Goal: Entertainment & Leisure: Consume media (video, audio)

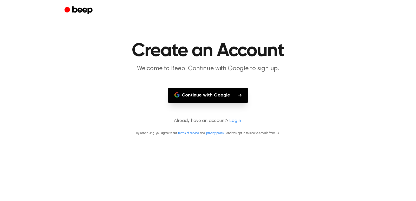
click at [210, 93] on button "Continue with Google" at bounding box center [208, 95] width 80 height 15
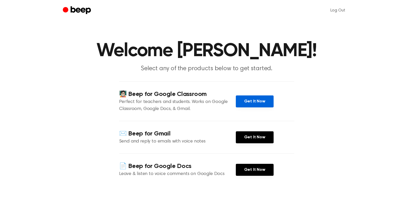
click at [255, 101] on link "Get It Now" at bounding box center [255, 102] width 38 height 12
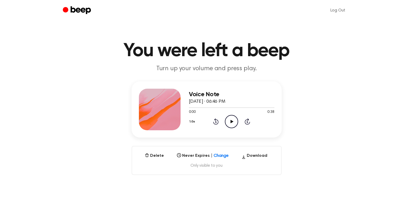
click at [229, 123] on icon "Play Audio" at bounding box center [231, 121] width 13 height 13
click at [233, 123] on icon "Play Audio" at bounding box center [231, 121] width 13 height 13
click at [234, 121] on icon "Play Audio" at bounding box center [231, 121] width 13 height 13
click at [227, 123] on icon "Pause Audio" at bounding box center [231, 121] width 13 height 13
click at [238, 120] on div "1.0x Rewind 5 seconds Play Audio Skip 5 seconds" at bounding box center [231, 121] width 85 height 13
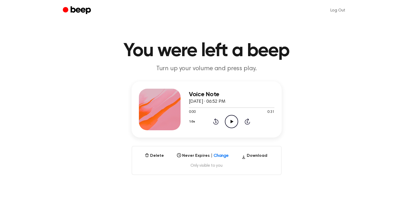
click at [234, 122] on icon "Play Audio" at bounding box center [231, 121] width 13 height 13
click at [234, 123] on icon "Play Audio" at bounding box center [231, 121] width 13 height 13
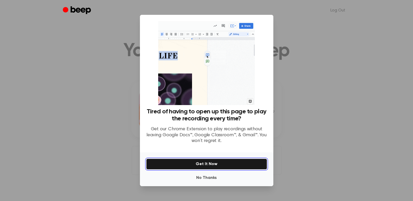
click at [210, 164] on button "Get It Now" at bounding box center [206, 164] width 121 height 11
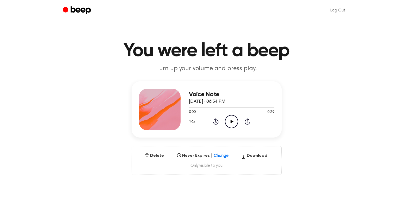
click at [231, 123] on icon "Play Audio" at bounding box center [231, 121] width 13 height 13
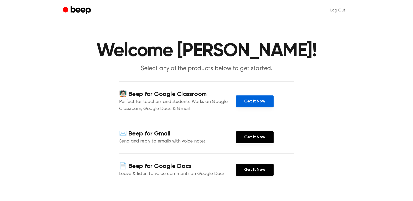
click at [253, 106] on link "Get It Now" at bounding box center [255, 102] width 38 height 12
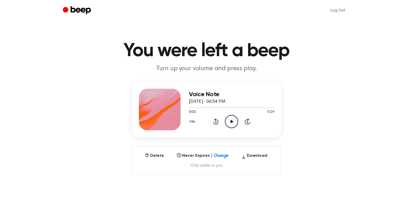
click at [230, 124] on icon "Play Audio" at bounding box center [231, 121] width 13 height 13
click at [213, 124] on icon "Rewind 5 seconds" at bounding box center [216, 121] width 6 height 7
click at [218, 122] on div "1.0x Rewind 5 seconds Pause Audio Skip 5 seconds" at bounding box center [231, 121] width 85 height 13
click at [218, 122] on icon at bounding box center [215, 121] width 5 height 6
click at [233, 126] on icon "Play Audio" at bounding box center [231, 121] width 13 height 13
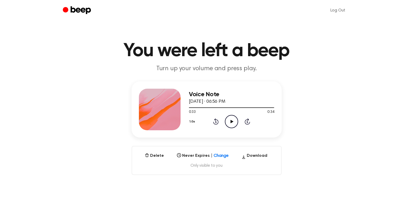
click at [234, 125] on icon "Play Audio" at bounding box center [231, 121] width 13 height 13
click at [246, 124] on icon "Skip 5 seconds" at bounding box center [247, 121] width 6 height 7
click at [234, 125] on icon "Pause Audio" at bounding box center [231, 121] width 13 height 13
click at [215, 123] on icon at bounding box center [215, 122] width 1 height 2
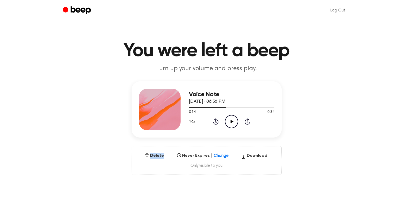
click at [215, 123] on icon at bounding box center [215, 122] width 1 height 2
click at [231, 123] on icon "Play Audio" at bounding box center [231, 121] width 13 height 13
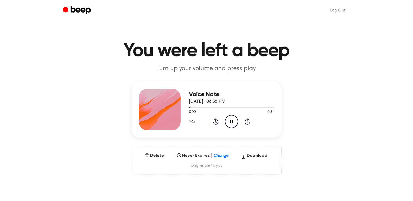
click at [231, 123] on icon "Pause Audio" at bounding box center [231, 121] width 13 height 13
click at [215, 122] on icon "Rewind 5 seconds" at bounding box center [216, 121] width 6 height 7
click at [229, 123] on icon "Play Audio" at bounding box center [231, 121] width 13 height 13
click at [236, 123] on icon "Play Audio" at bounding box center [231, 121] width 13 height 13
click at [232, 121] on icon at bounding box center [231, 121] width 2 height 3
